Goal: Unclear

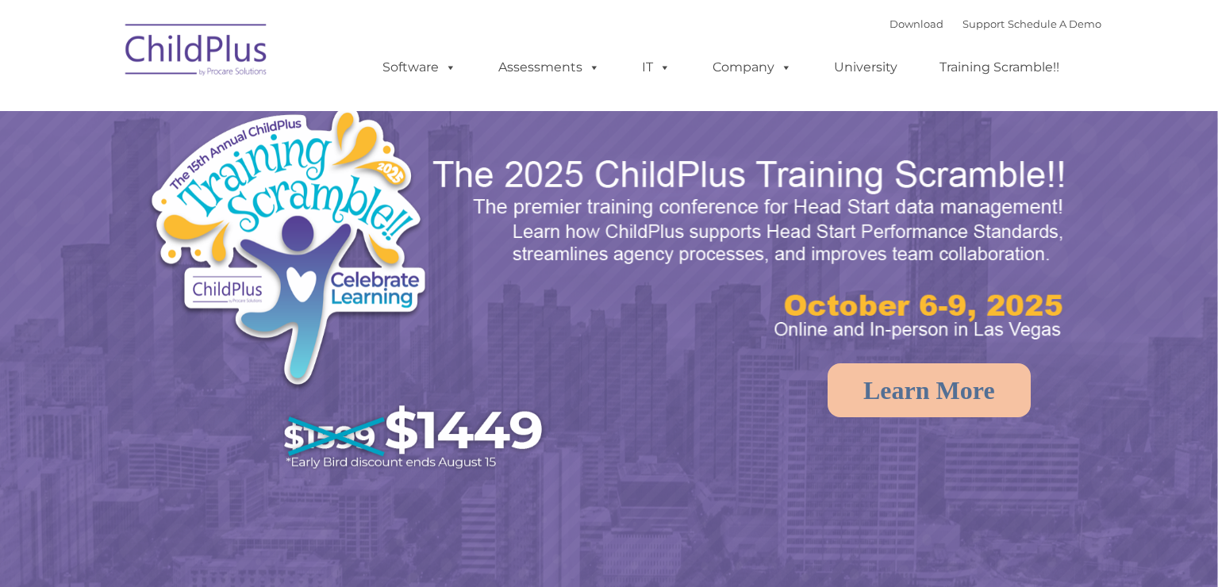
select select "MEDIUM"
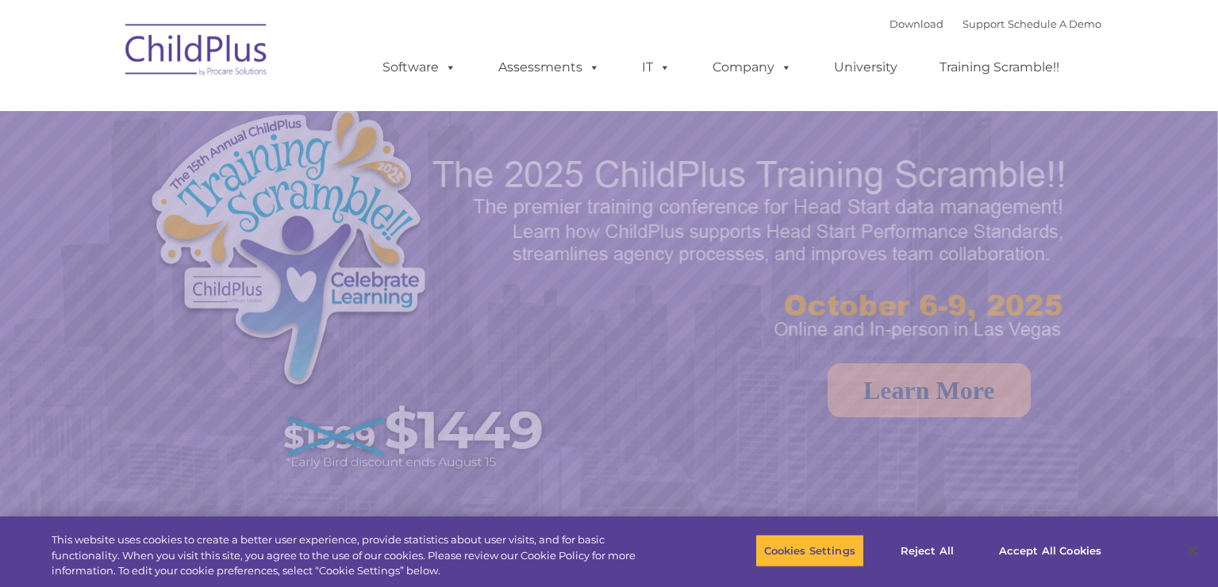
select select "MEDIUM"
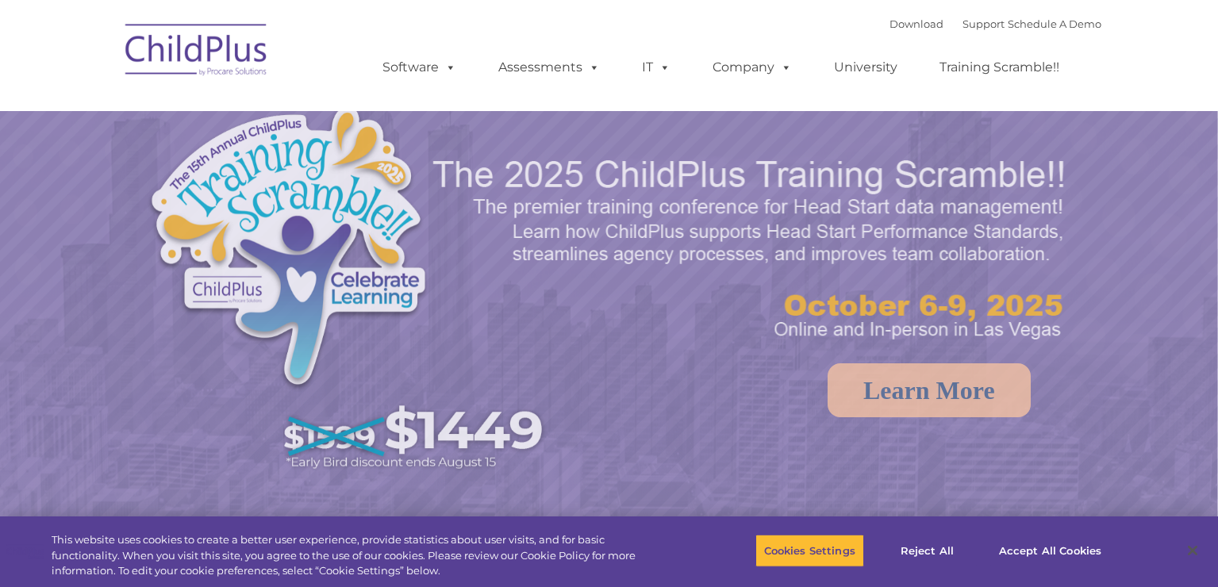
select select "MEDIUM"
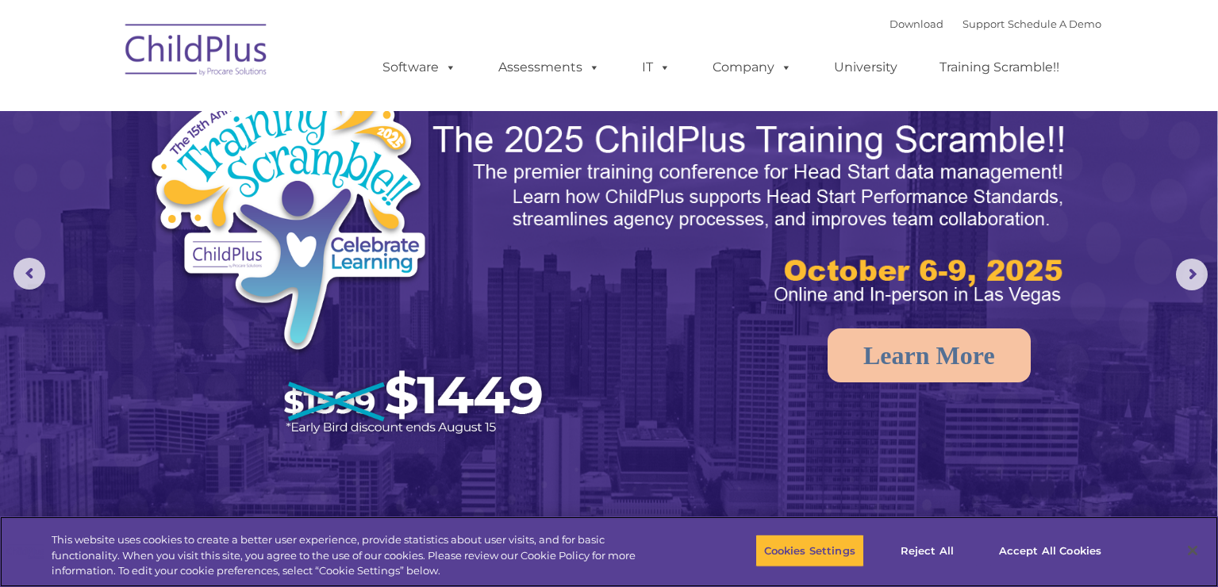
scroll to position [29, 0]
